Goal: Information Seeking & Learning: Learn about a topic

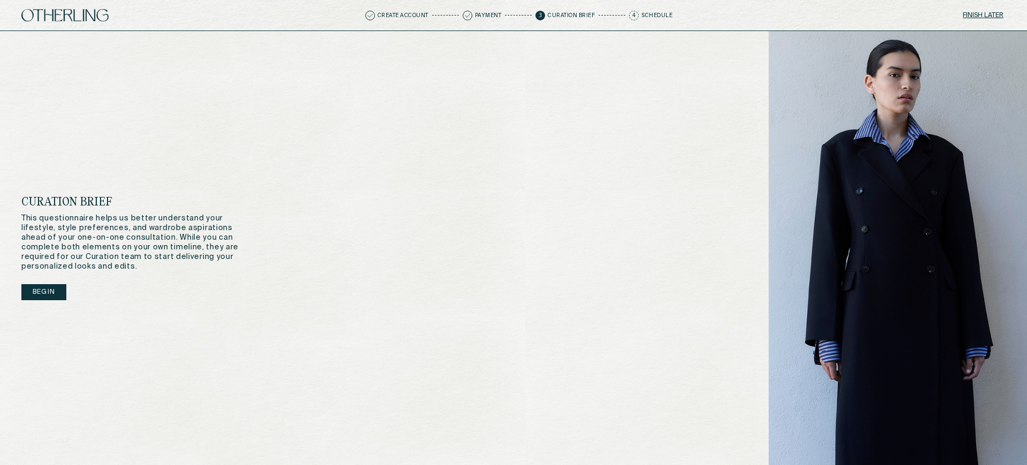
click at [988, 14] on button "Finish later" at bounding box center [983, 15] width 45 height 15
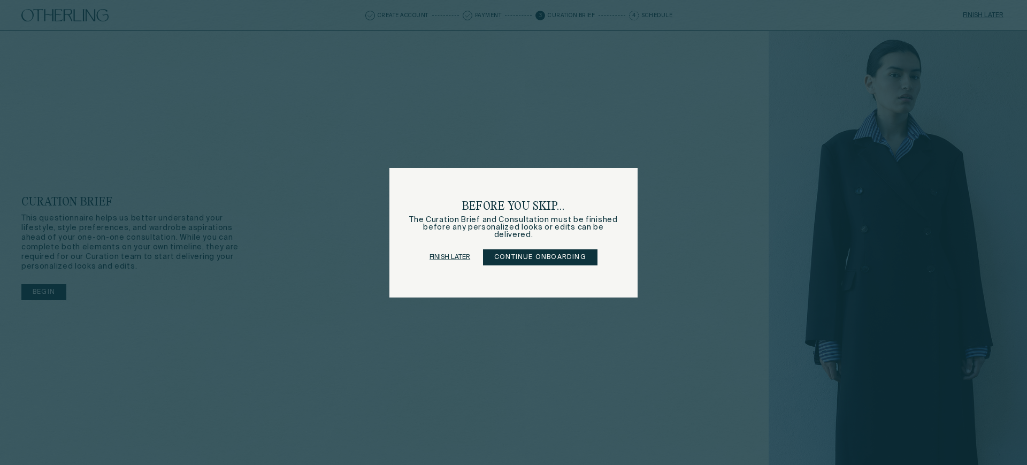
click at [883, 173] on div "Before you skip... The Curation Brief and Consultation must be finished before …" at bounding box center [513, 232] width 1027 height 465
click at [434, 255] on link "Finish later" at bounding box center [449, 257] width 41 height 15
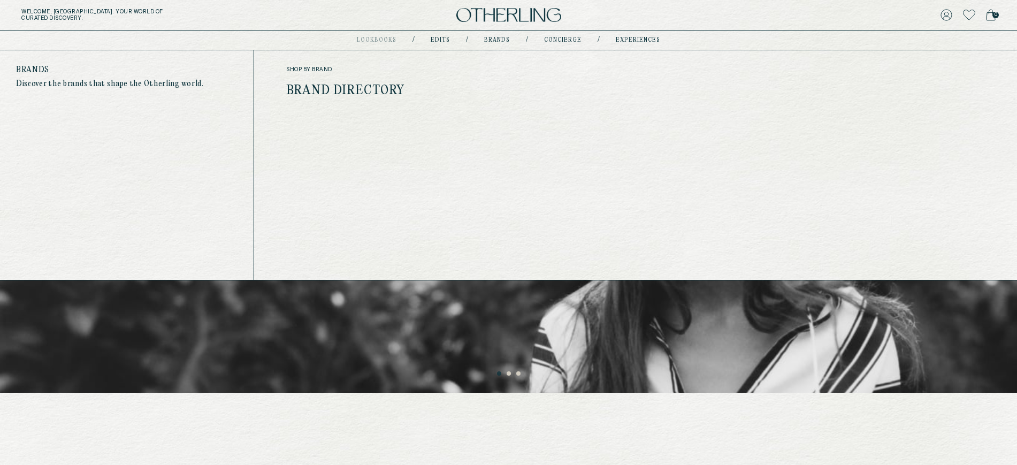
click at [429, 381] on div "Get to Know Our Brands Explore Directory" at bounding box center [512, 221] width 188 height 342
click at [876, 377] on ul "1 2 3" at bounding box center [508, 371] width 1017 height 13
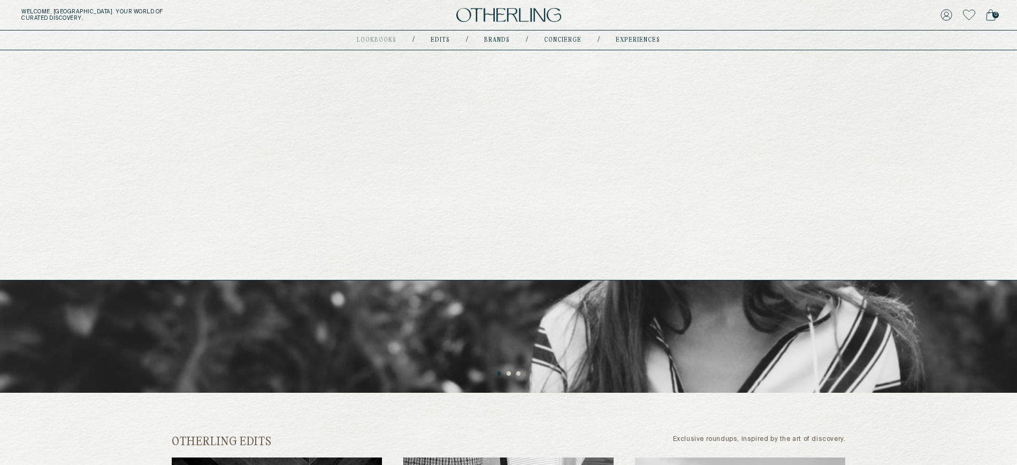
click at [635, 41] on link "experiences" at bounding box center [638, 39] width 44 height 5
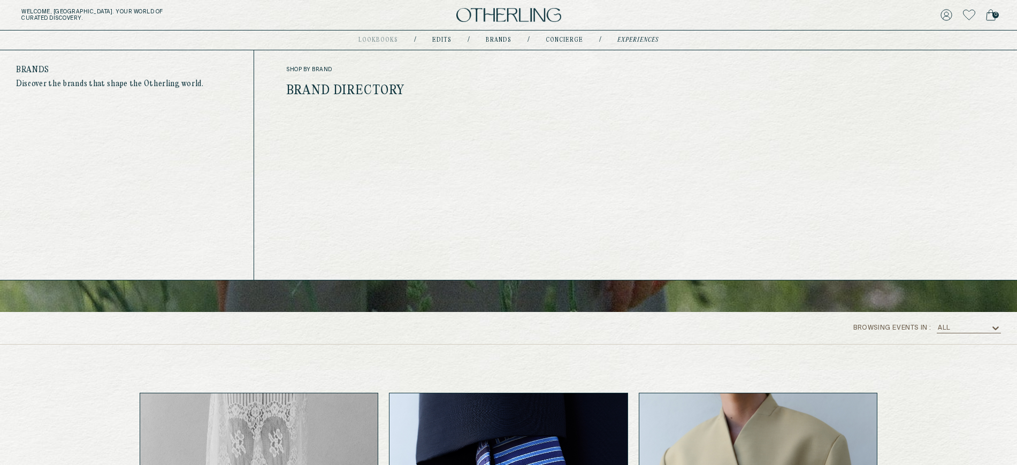
click at [358, 87] on link "Brand Directory" at bounding box center [345, 91] width 118 height 14
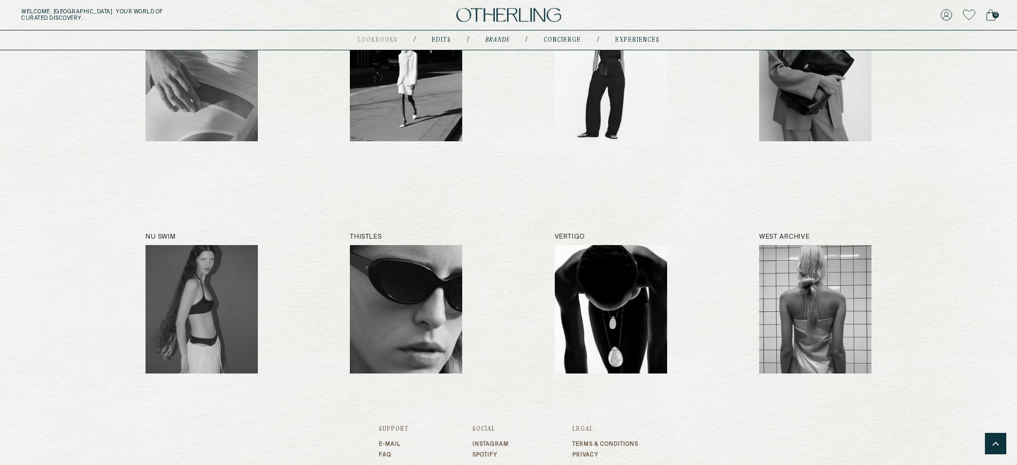
scroll to position [910, 0]
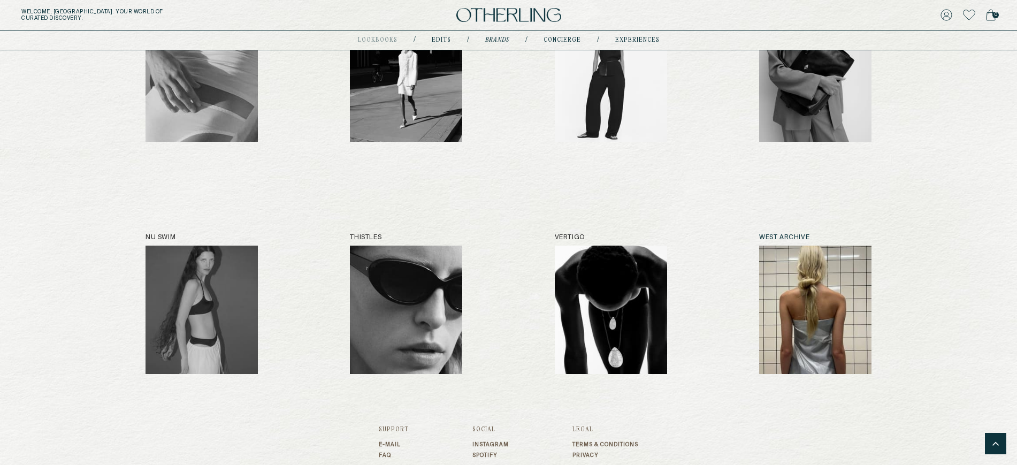
click at [789, 234] on h2 "West Archive" at bounding box center [815, 237] width 112 height 7
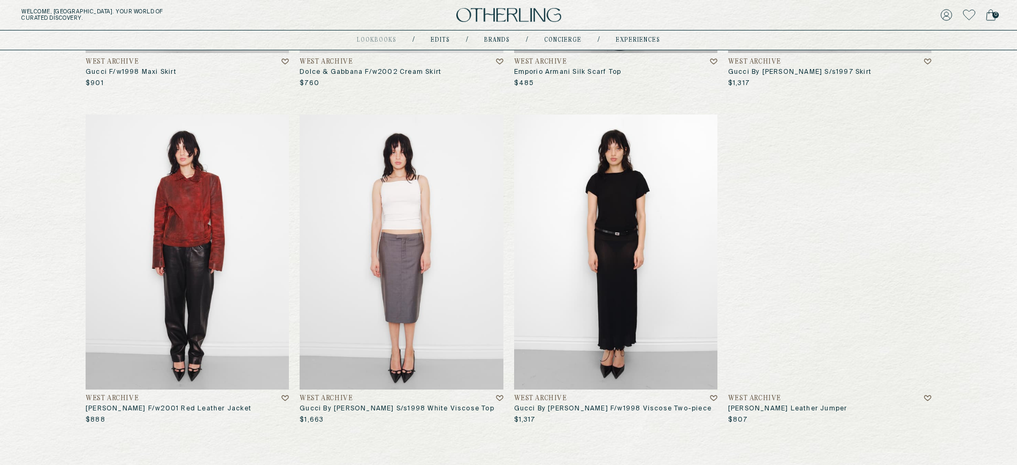
scroll to position [406, 0]
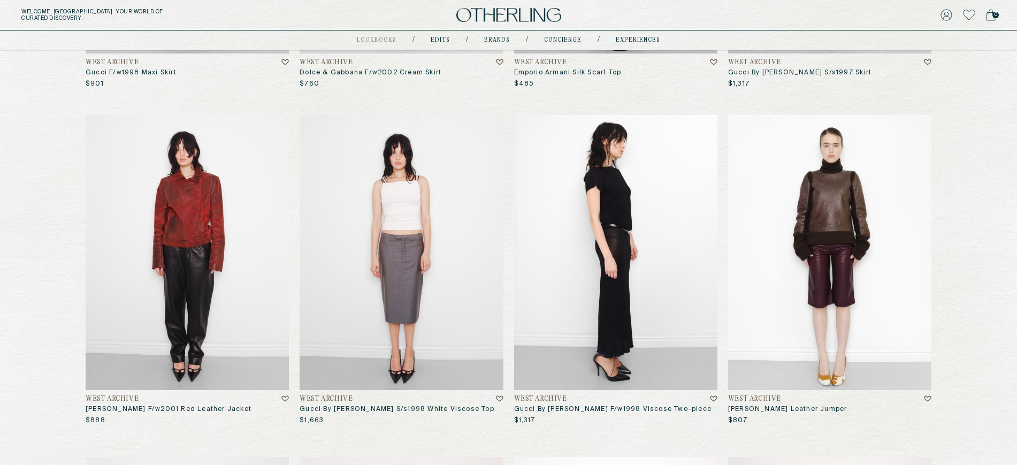
click at [616, 253] on img at bounding box center [615, 252] width 203 height 274
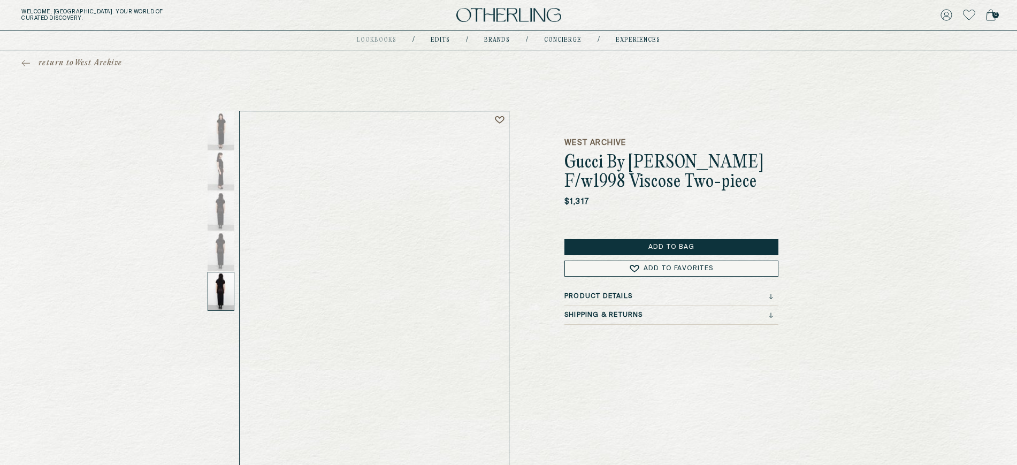
scroll to position [1, 0]
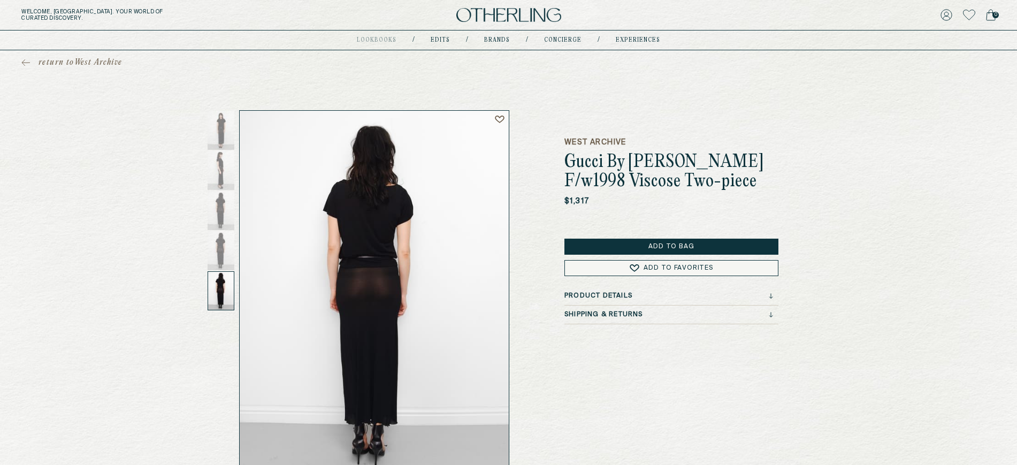
click at [590, 298] on h3 "Product Details" at bounding box center [598, 295] width 68 height 7
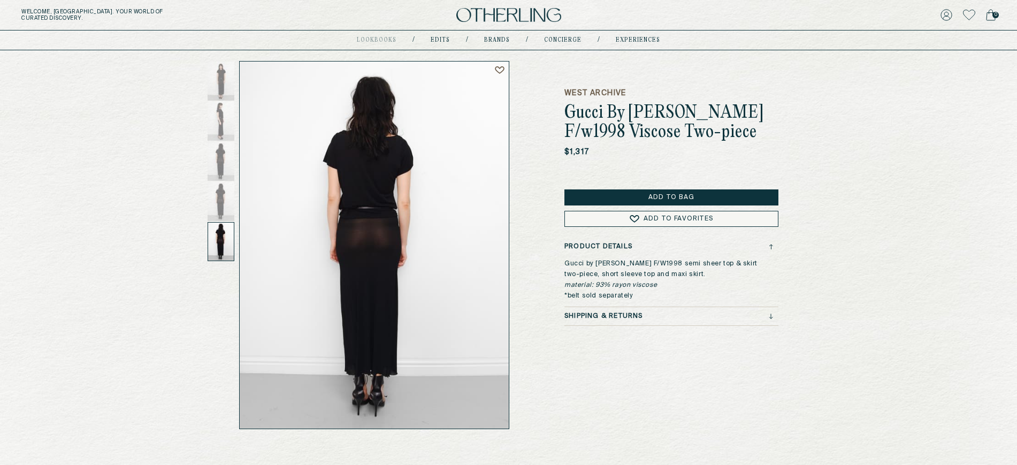
click at [592, 313] on h3 "Shipping & Returns" at bounding box center [603, 315] width 79 height 7
click at [603, 244] on h3 "Product Details" at bounding box center [598, 246] width 68 height 7
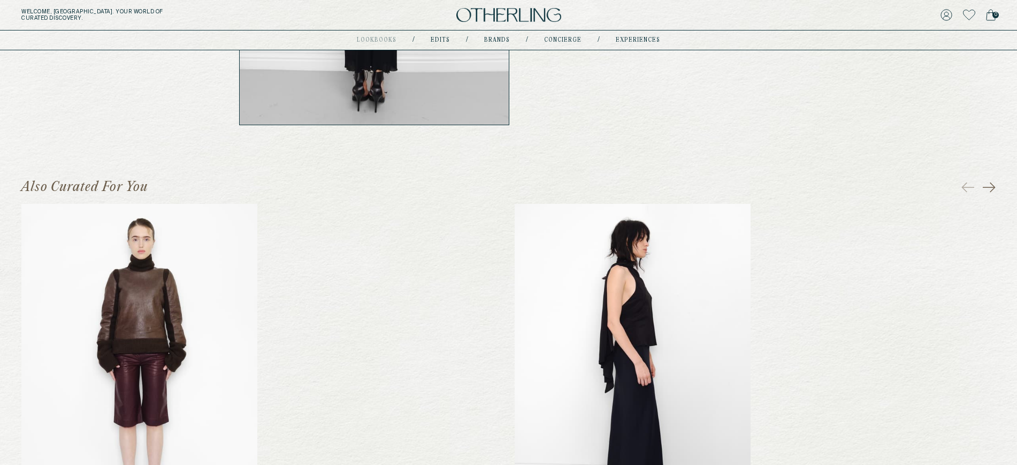
scroll to position [355, 0]
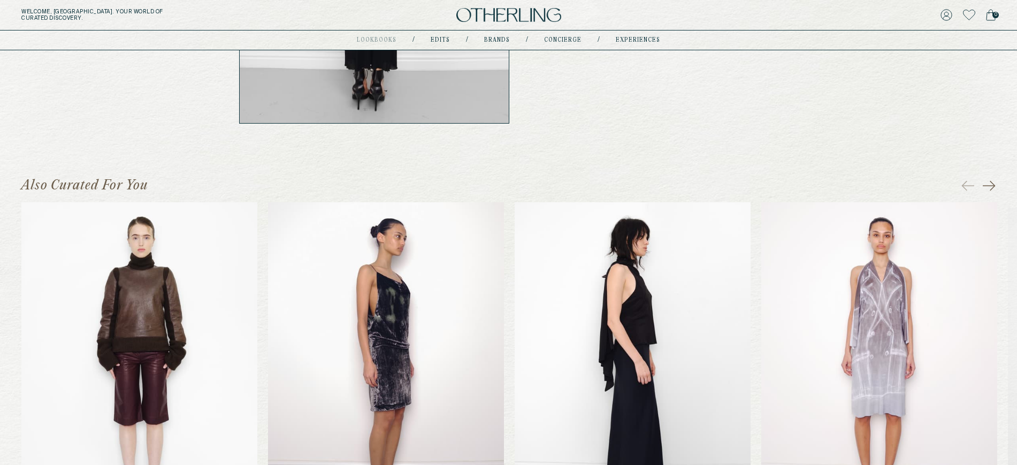
click at [373, 313] on img at bounding box center [386, 361] width 236 height 318
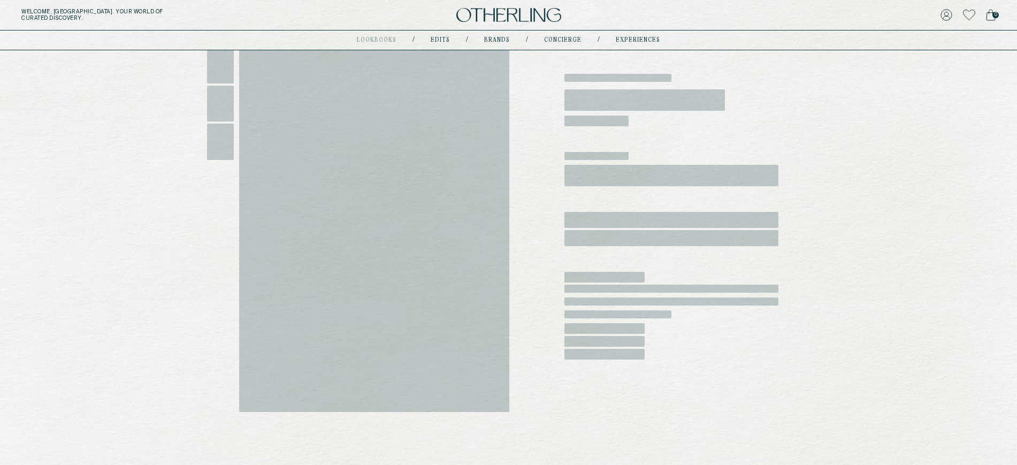
scroll to position [78, 0]
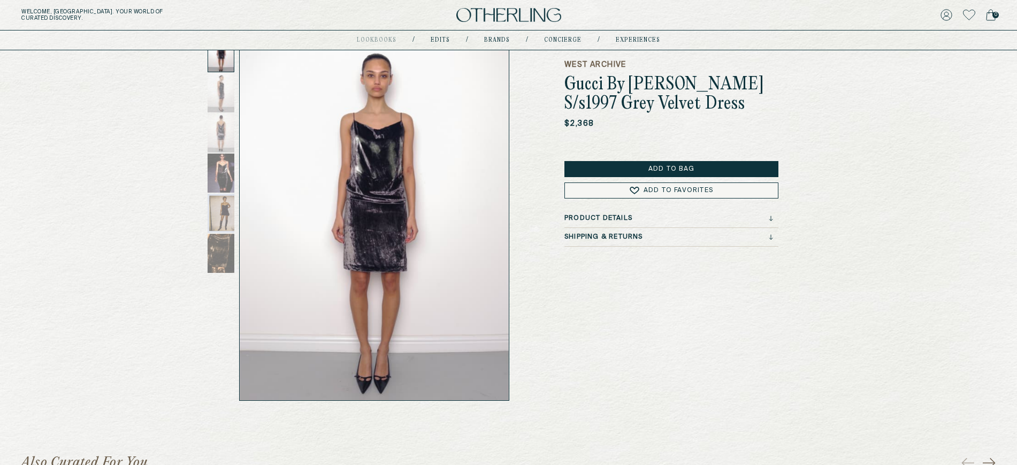
click at [587, 219] on h3 "Product Details" at bounding box center [598, 217] width 68 height 7
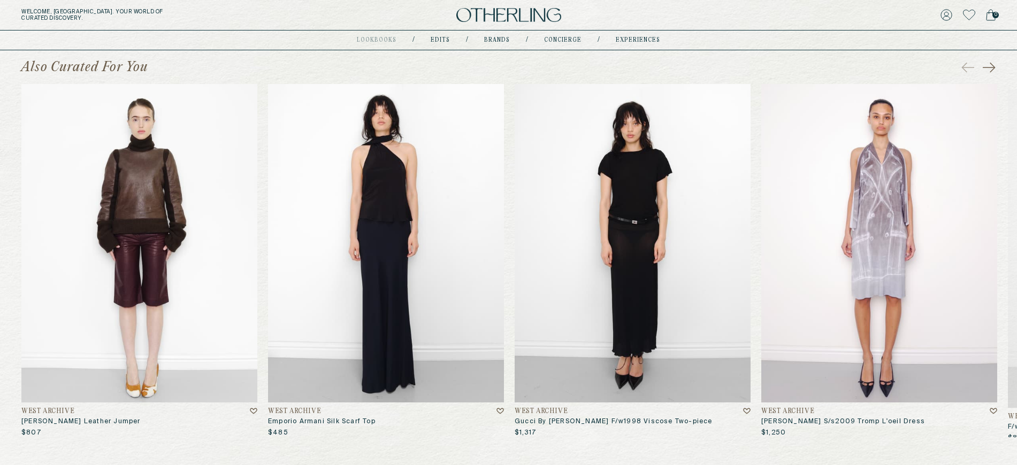
scroll to position [481, 0]
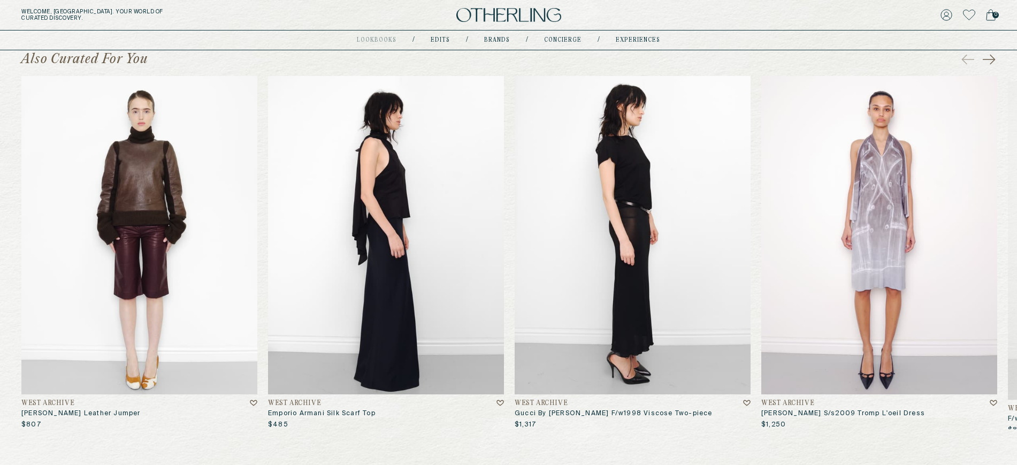
click at [619, 224] on img at bounding box center [632, 235] width 236 height 318
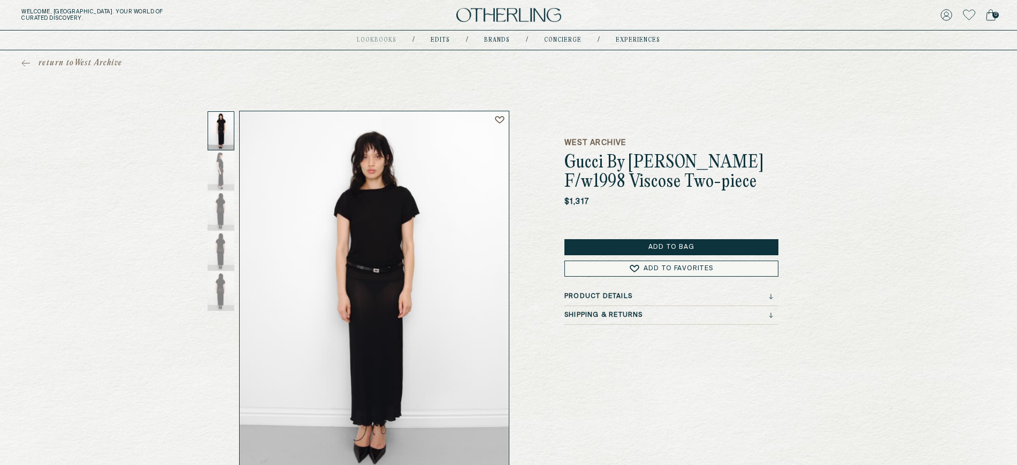
click at [604, 293] on h3 "Product Details" at bounding box center [598, 296] width 68 height 7
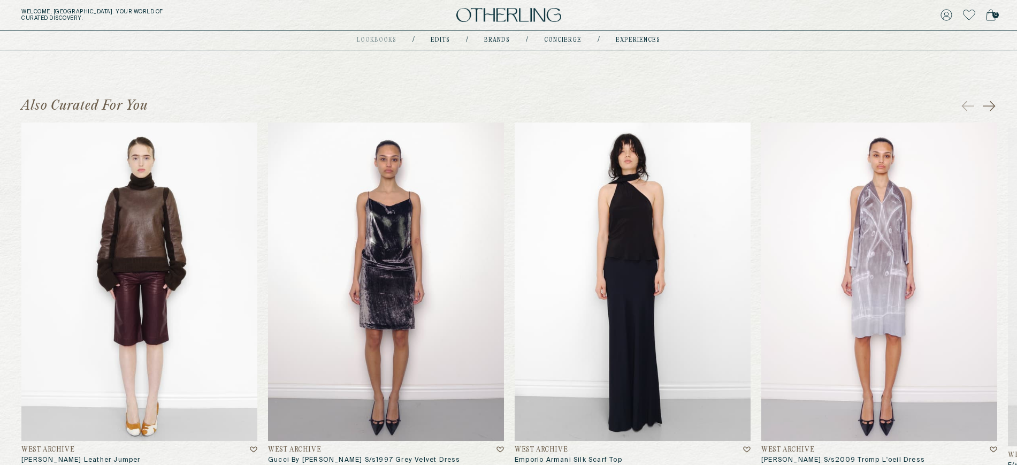
scroll to position [468, 0]
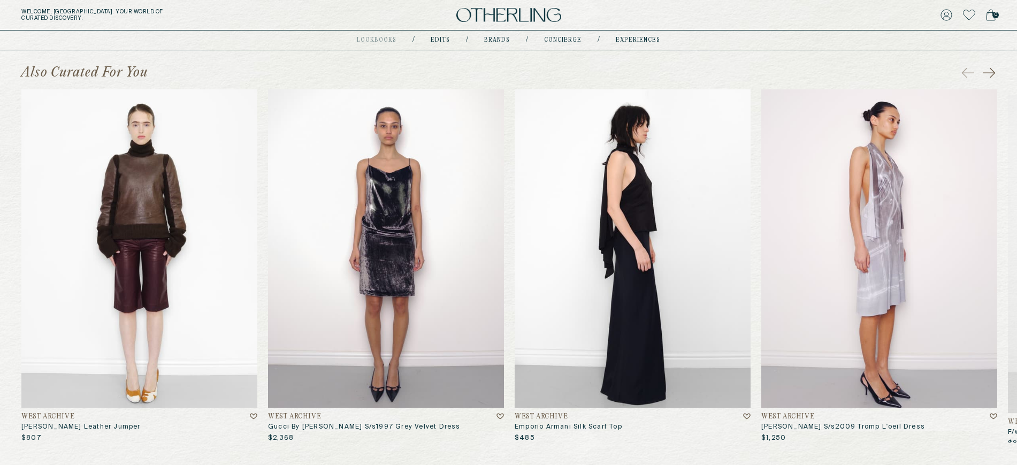
click at [873, 224] on img at bounding box center [879, 248] width 236 height 318
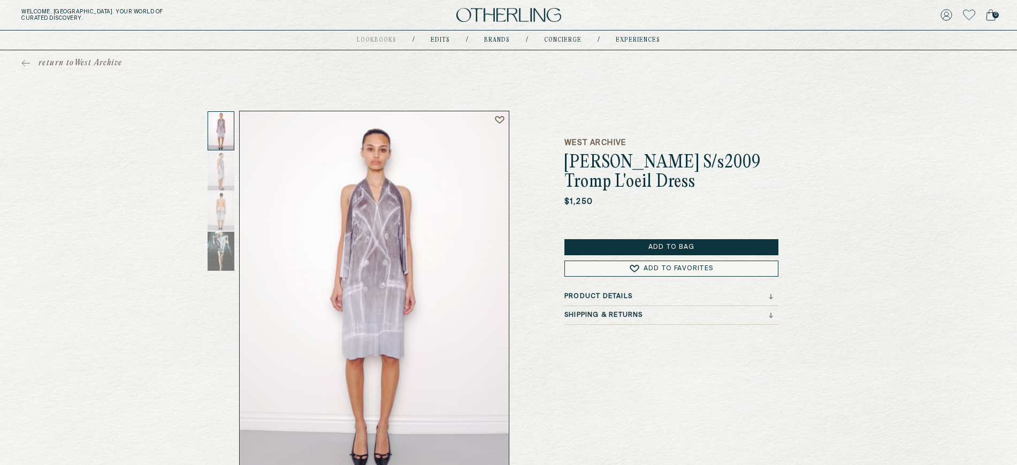
click at [594, 301] on div "Product Details" at bounding box center [671, 299] width 214 height 13
click at [594, 296] on h3 "Product Details" at bounding box center [598, 296] width 68 height 7
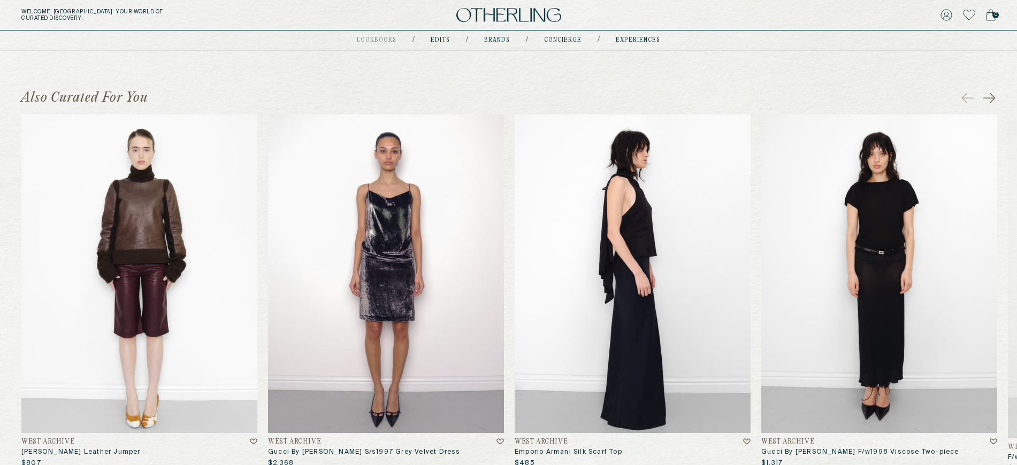
scroll to position [441, 0]
